Goal: Task Accomplishment & Management: Manage account settings

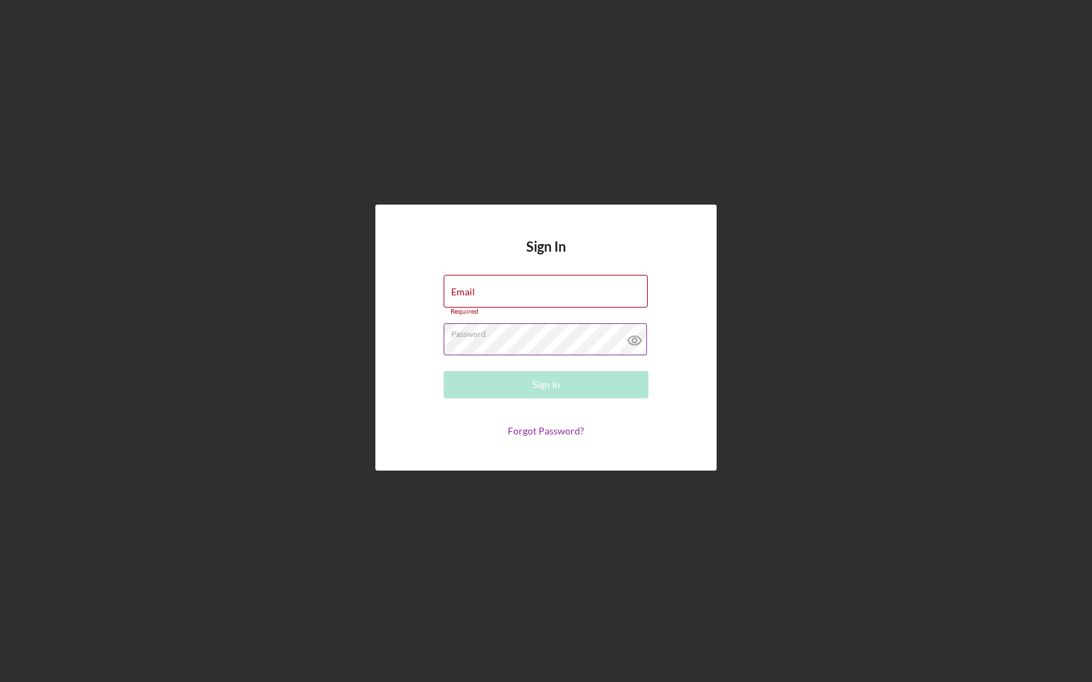
click at [478, 338] on label "Password" at bounding box center [549, 331] width 197 height 15
click at [539, 429] on link "Forgot Password?" at bounding box center [546, 431] width 76 height 12
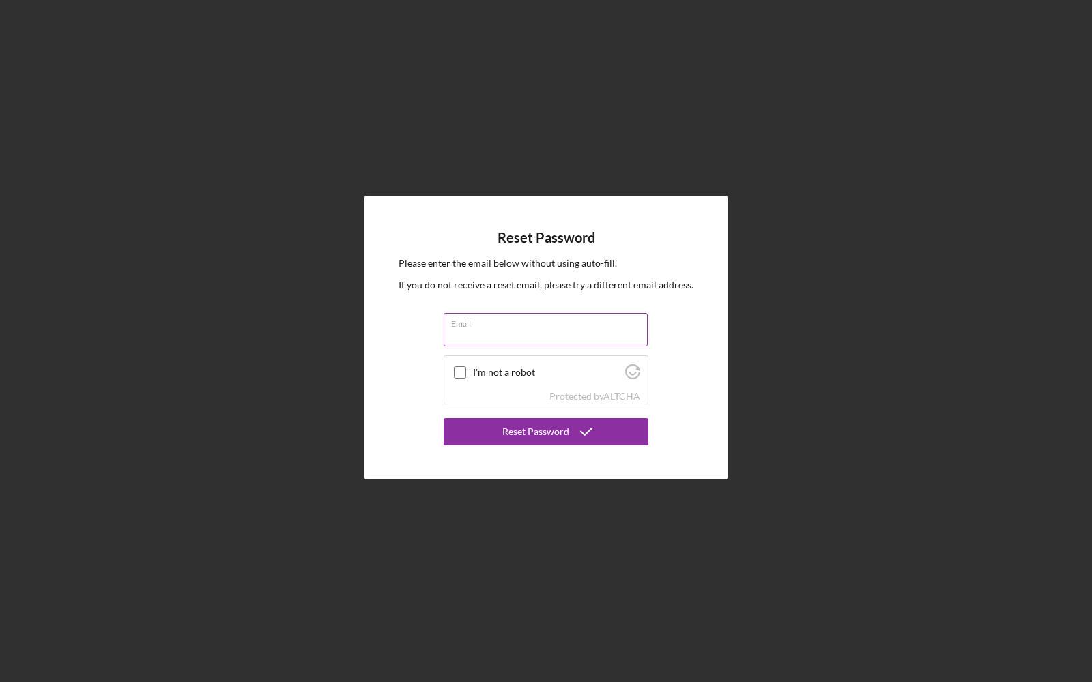
click at [506, 334] on input "Email" at bounding box center [546, 329] width 204 height 33
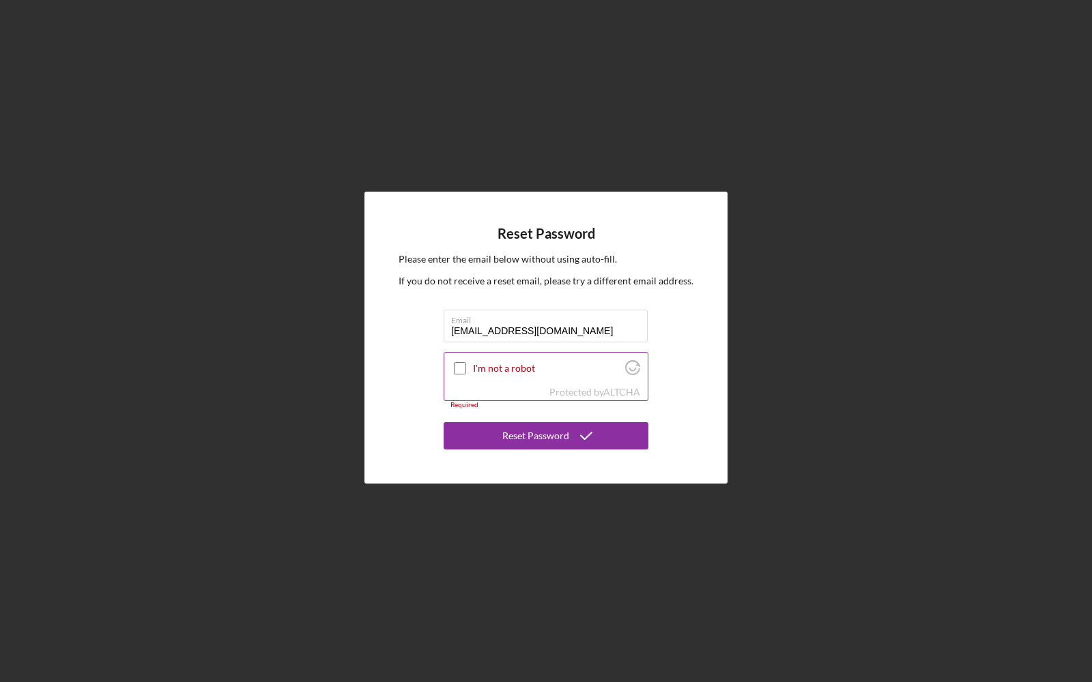
type input "[EMAIL_ADDRESS][DOMAIN_NAME]"
click at [458, 370] on input "I'm not a robot" at bounding box center [460, 368] width 12 height 12
checkbox input "true"
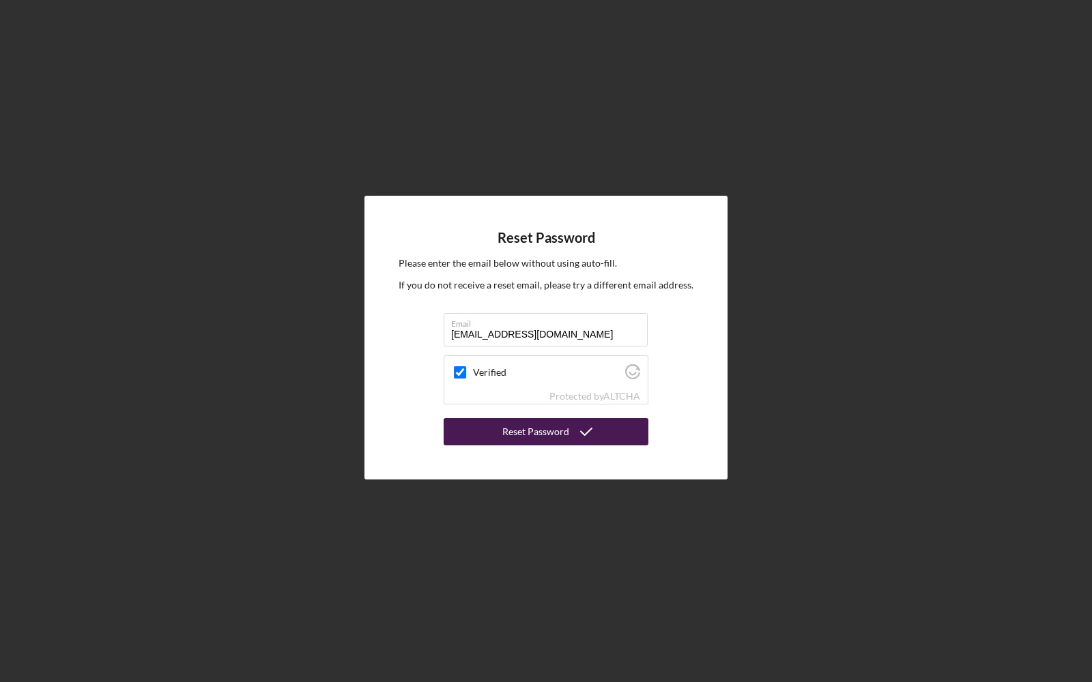
click at [531, 430] on div "Reset Password" at bounding box center [535, 431] width 67 height 27
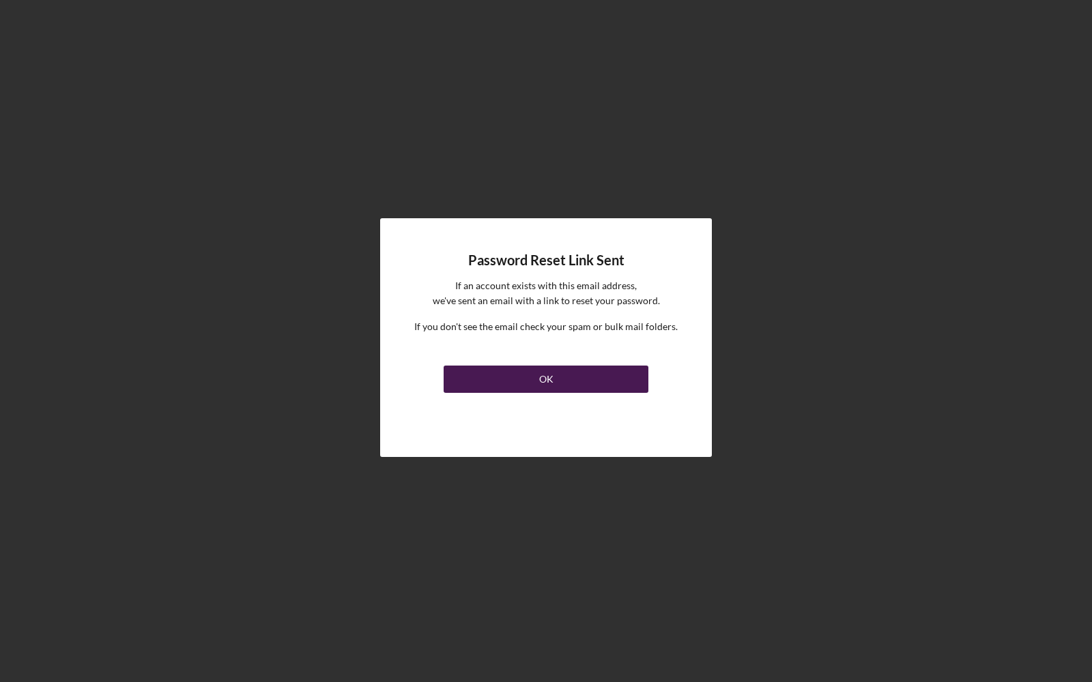
click at [531, 380] on button "OK" at bounding box center [546, 379] width 205 height 27
